Goal: Task Accomplishment & Management: Manage account settings

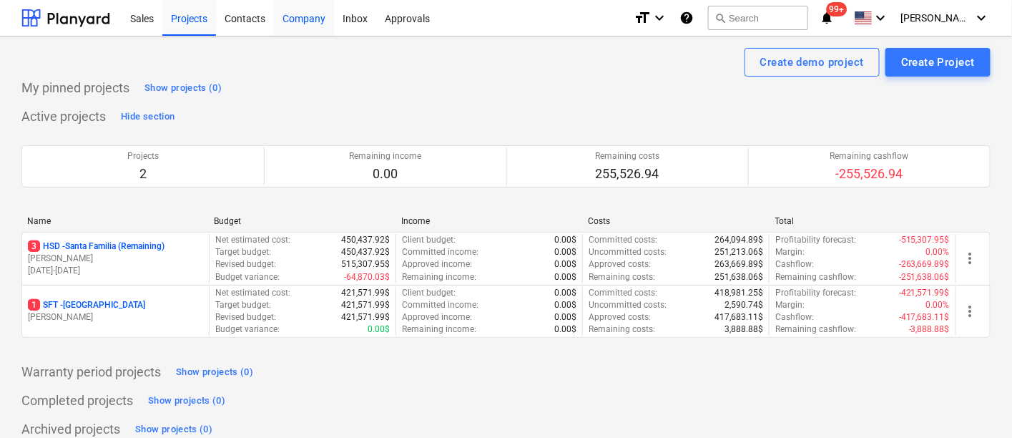
click at [286, 21] on div "Company" at bounding box center [304, 17] width 60 height 36
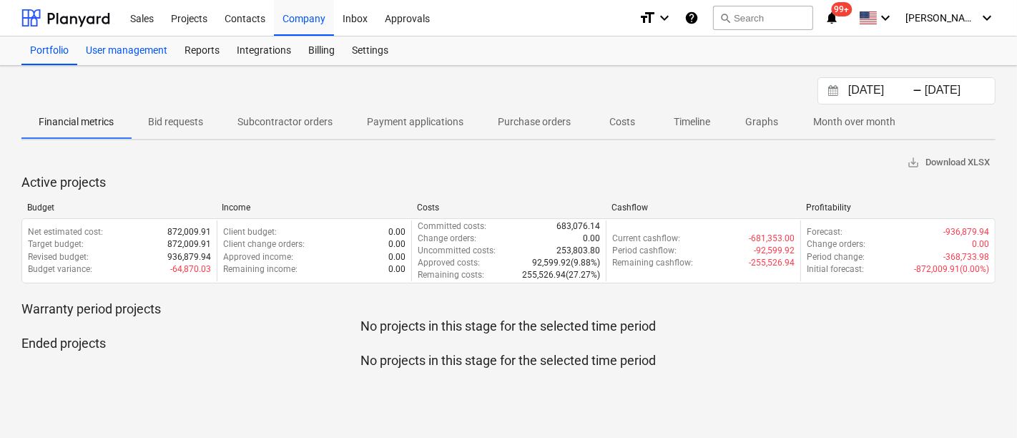
click at [147, 46] on div "User management" at bounding box center [126, 50] width 99 height 29
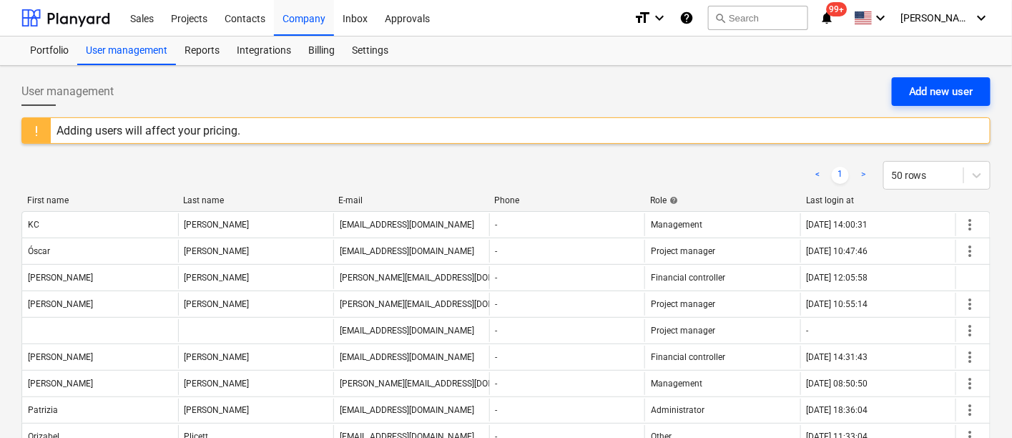
click at [970, 89] on div "Add new user" at bounding box center [941, 91] width 64 height 19
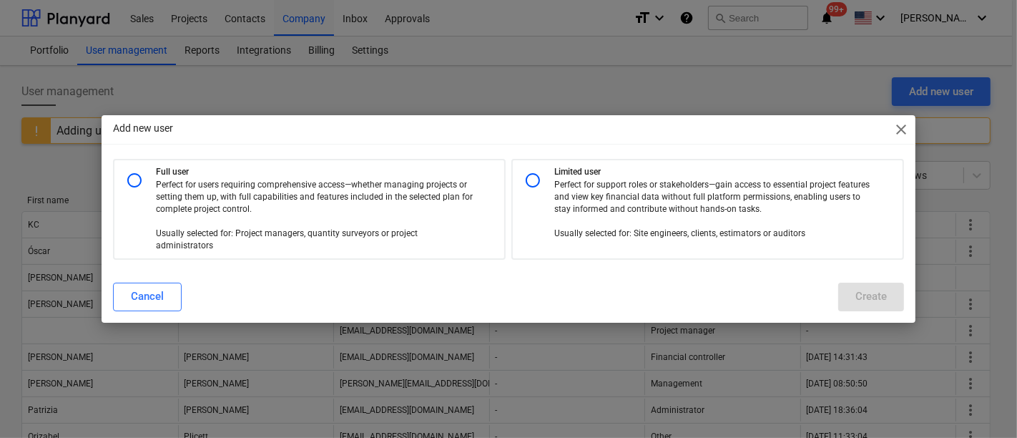
click at [528, 182] on input "radio" at bounding box center [532, 180] width 29 height 29
radio input "true"
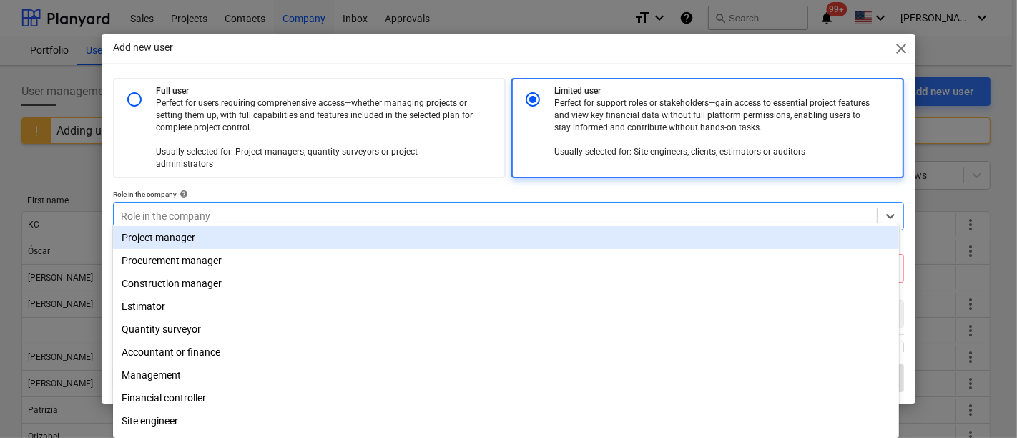
click at [187, 209] on div at bounding box center [495, 216] width 749 height 14
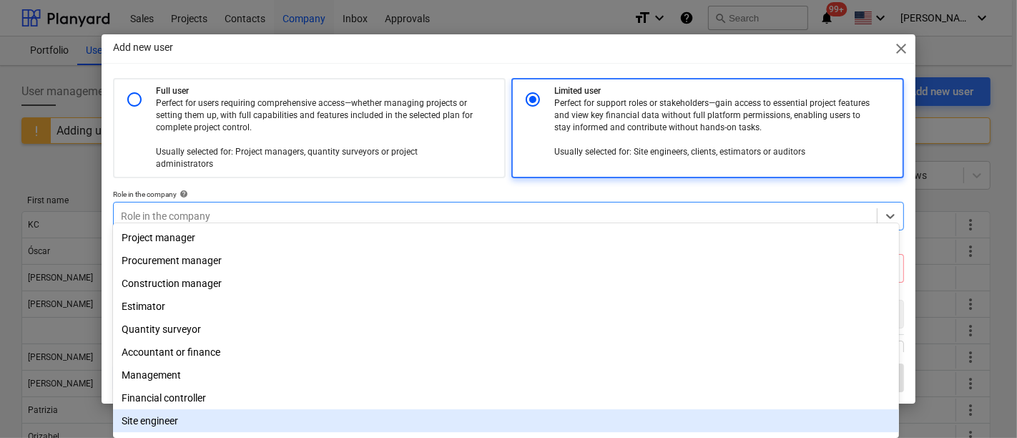
scroll to position [51, 0]
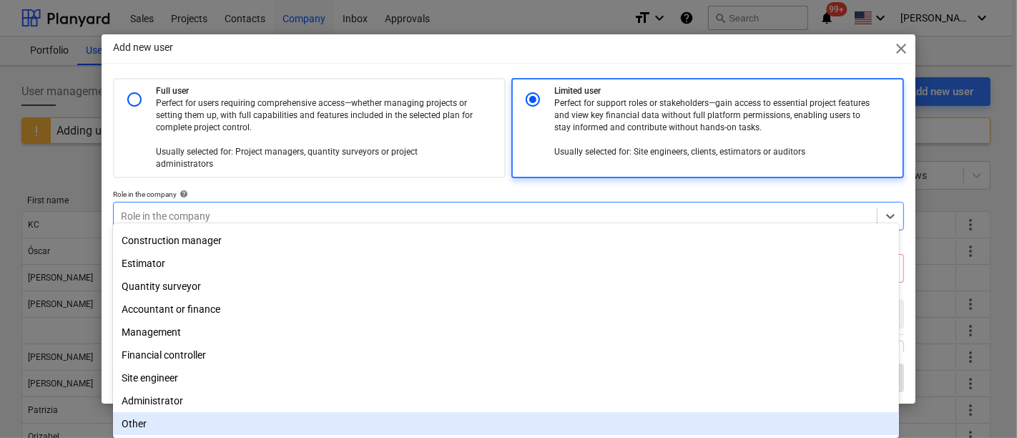
click at [164, 418] on div "Other" at bounding box center [506, 423] width 786 height 23
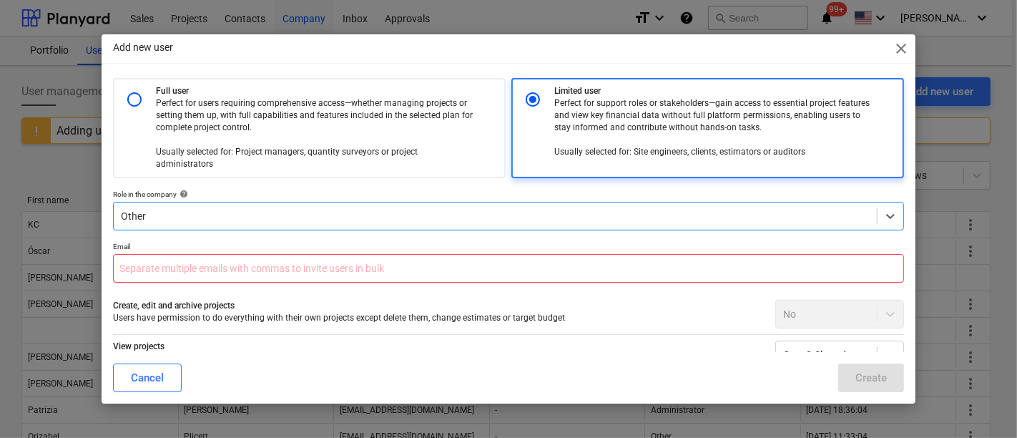
click at [215, 256] on input "text" at bounding box center [508, 268] width 791 height 29
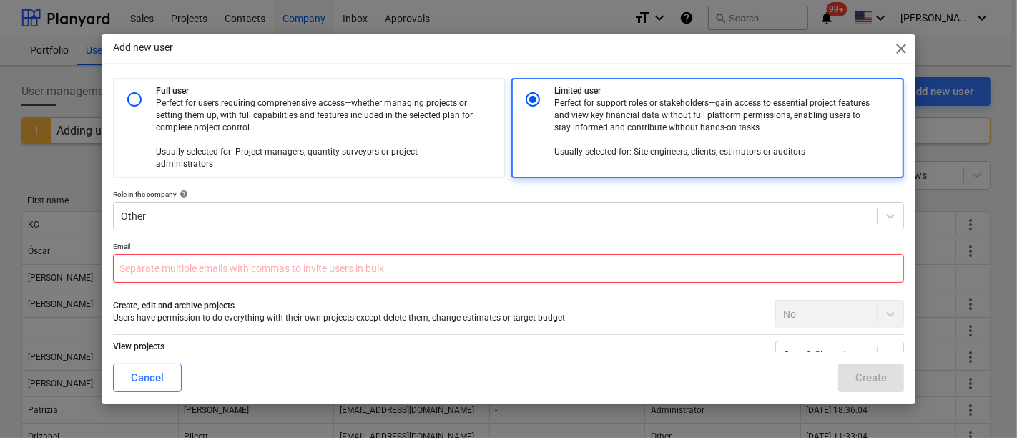
paste input "[EMAIL_ADDRESS][DOMAIN_NAME]"
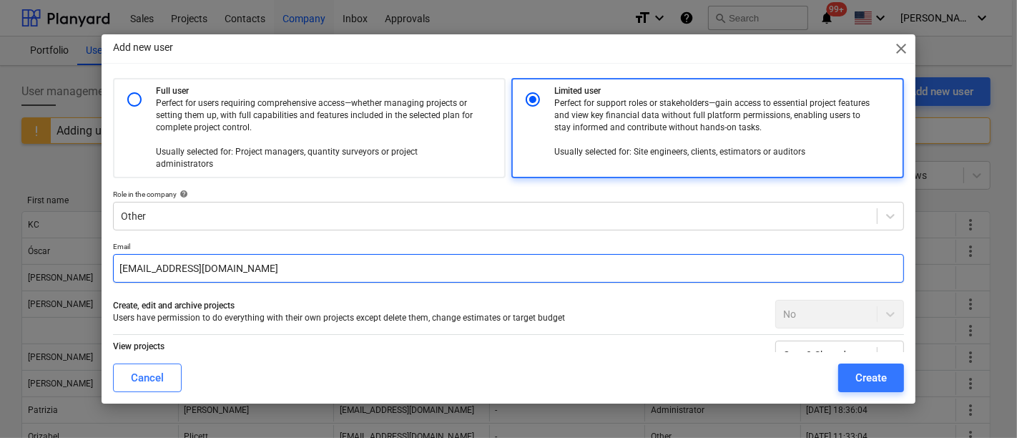
click at [145, 254] on input "[EMAIL_ADDRESS][DOMAIN_NAME]" at bounding box center [508, 268] width 791 height 29
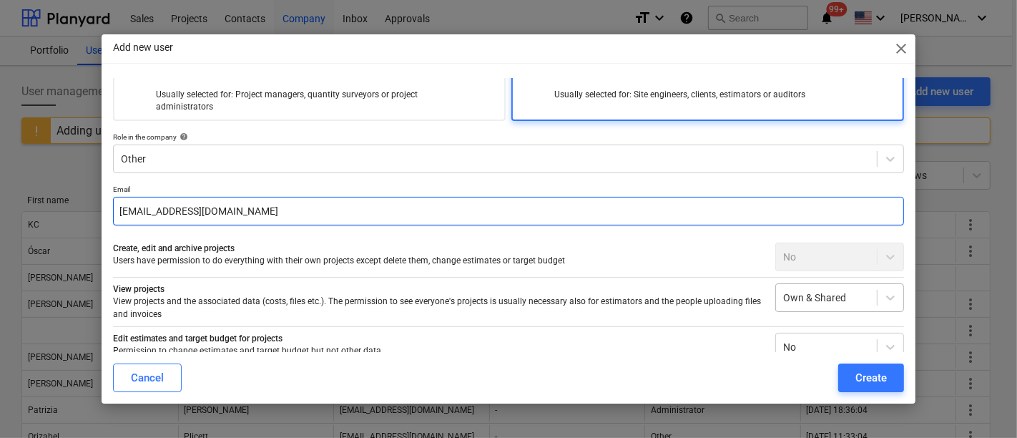
scroll to position [79, 0]
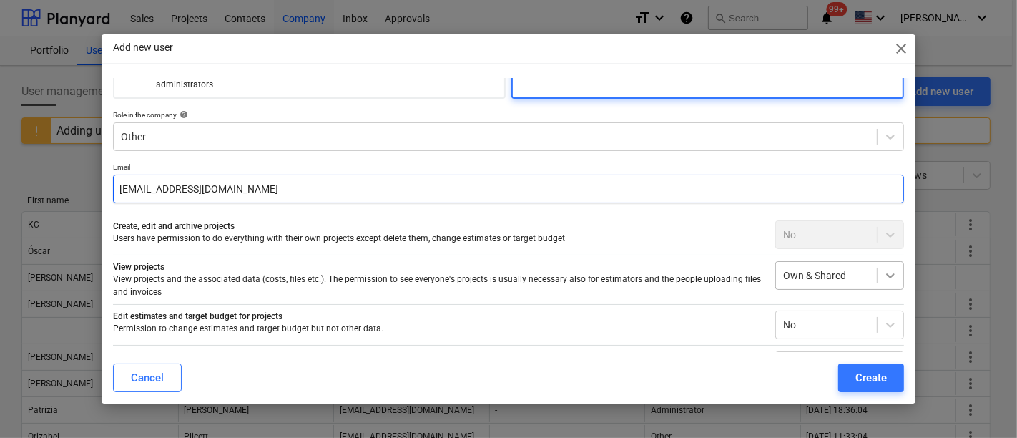
type input "[EMAIL_ADDRESS][DOMAIN_NAME]"
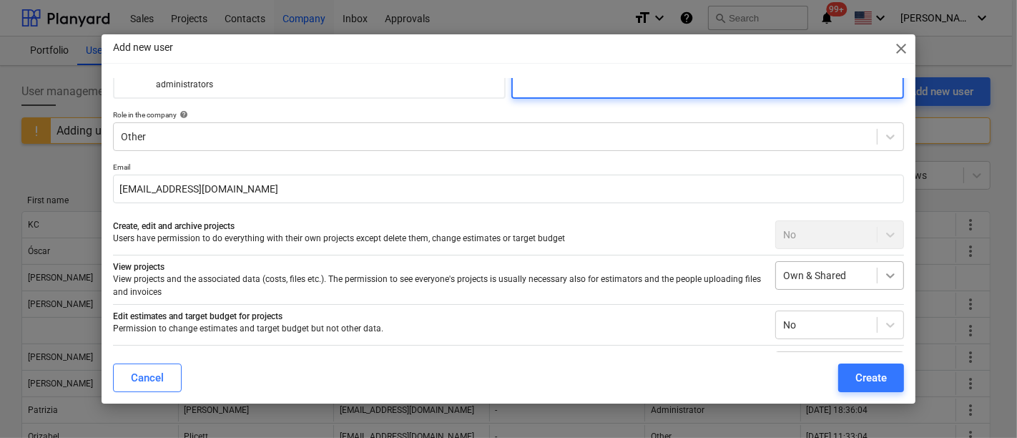
click at [883, 268] on icon at bounding box center [890, 275] width 14 height 14
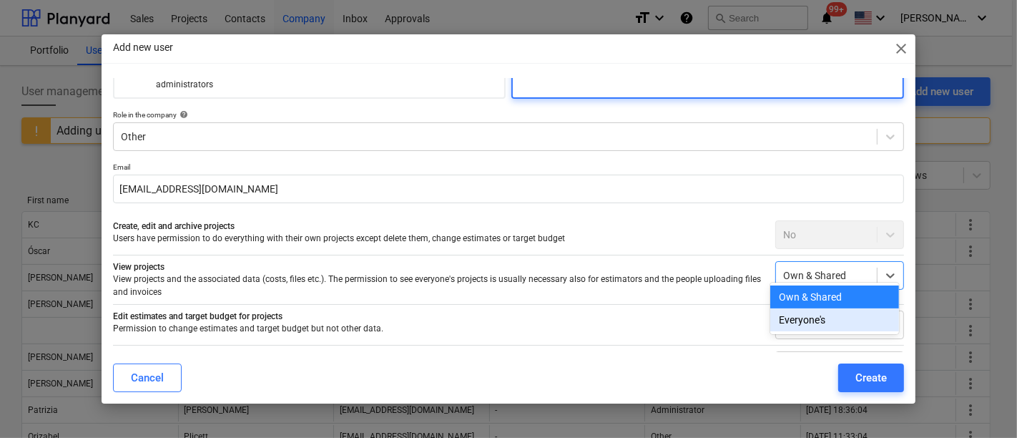
click at [822, 320] on div "Everyone's" at bounding box center [834, 319] width 129 height 23
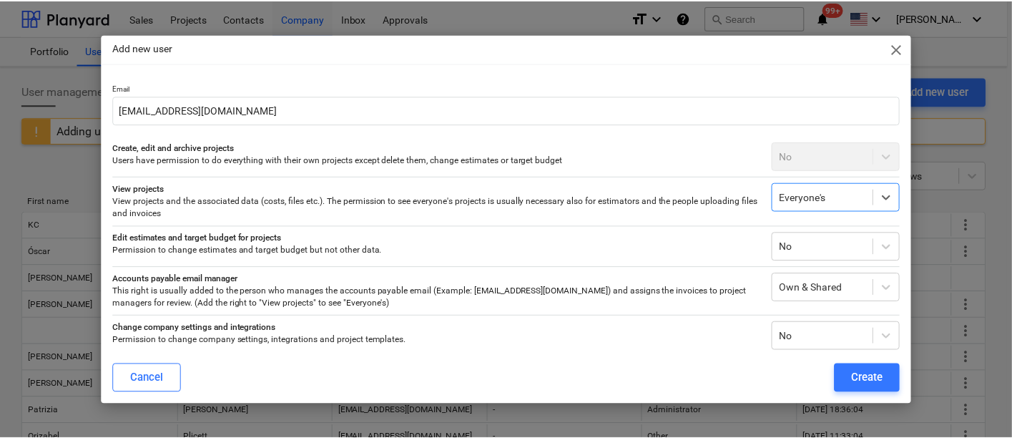
scroll to position [234, 0]
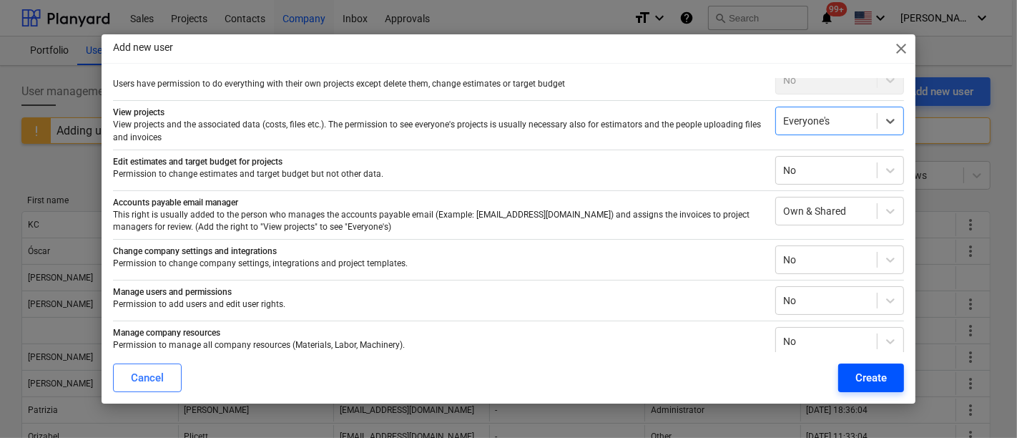
click at [857, 384] on div "Create" at bounding box center [870, 377] width 31 height 19
